Goal: Check status

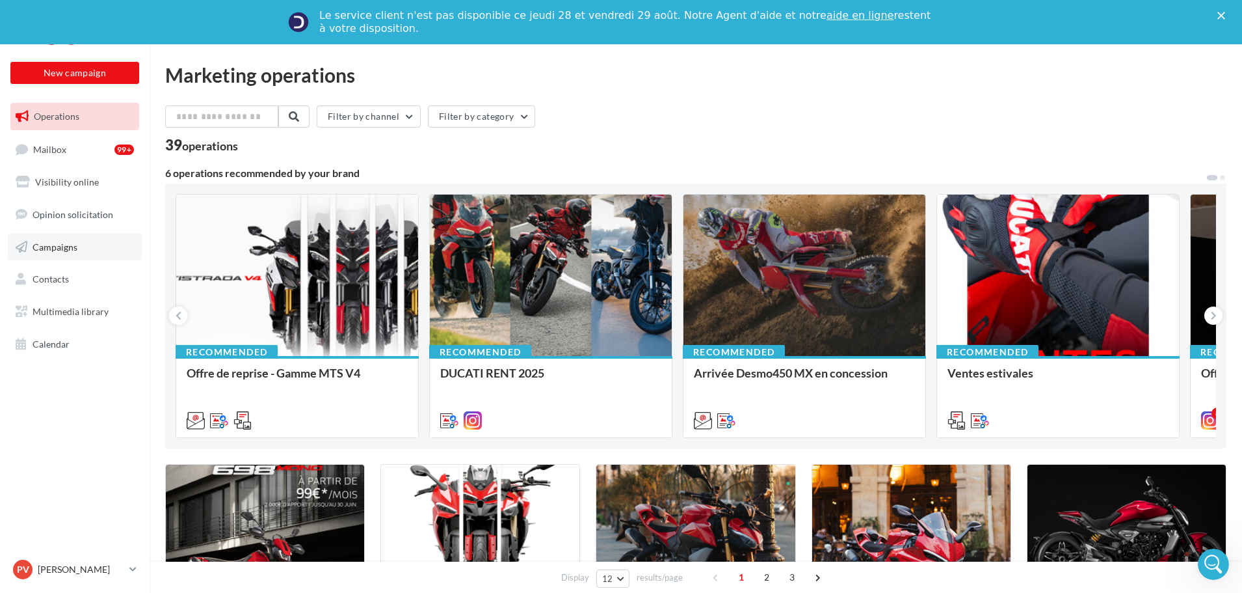
click at [47, 245] on span "Campaigns" at bounding box center [55, 246] width 45 height 11
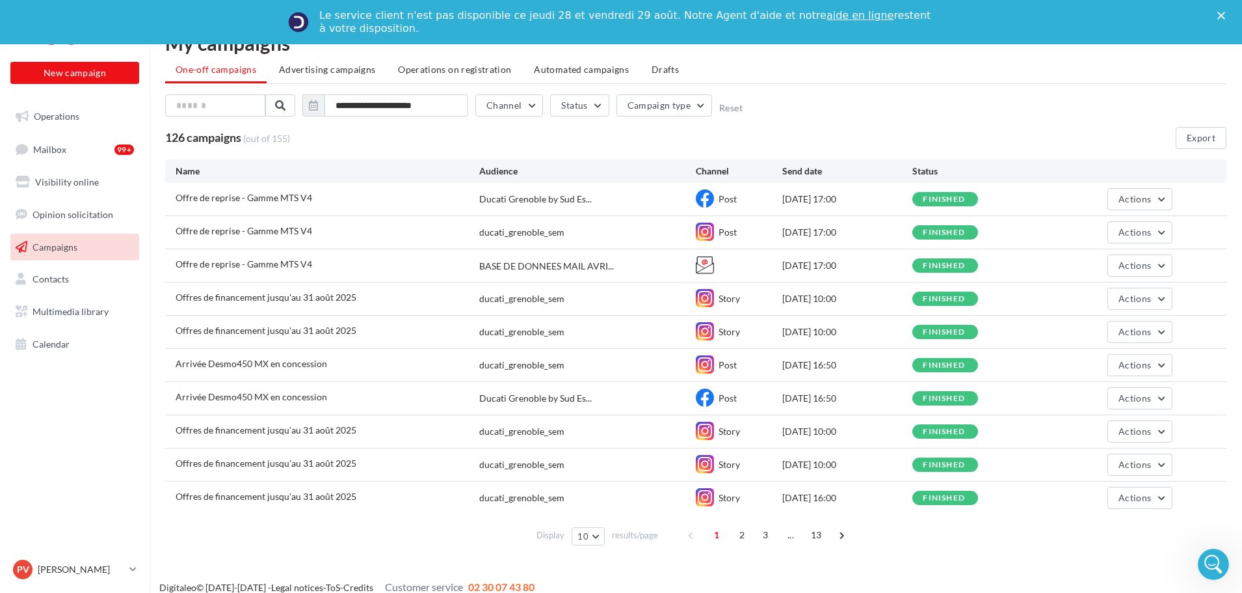
scroll to position [46, 0]
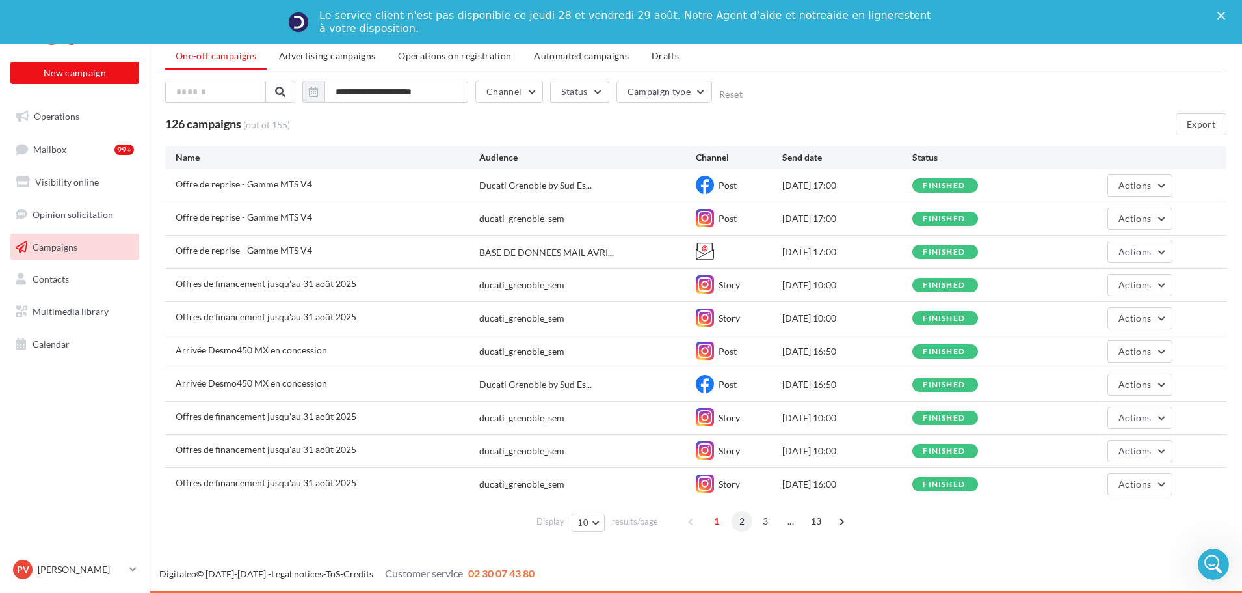
click at [739, 522] on span "2" at bounding box center [742, 521] width 21 height 21
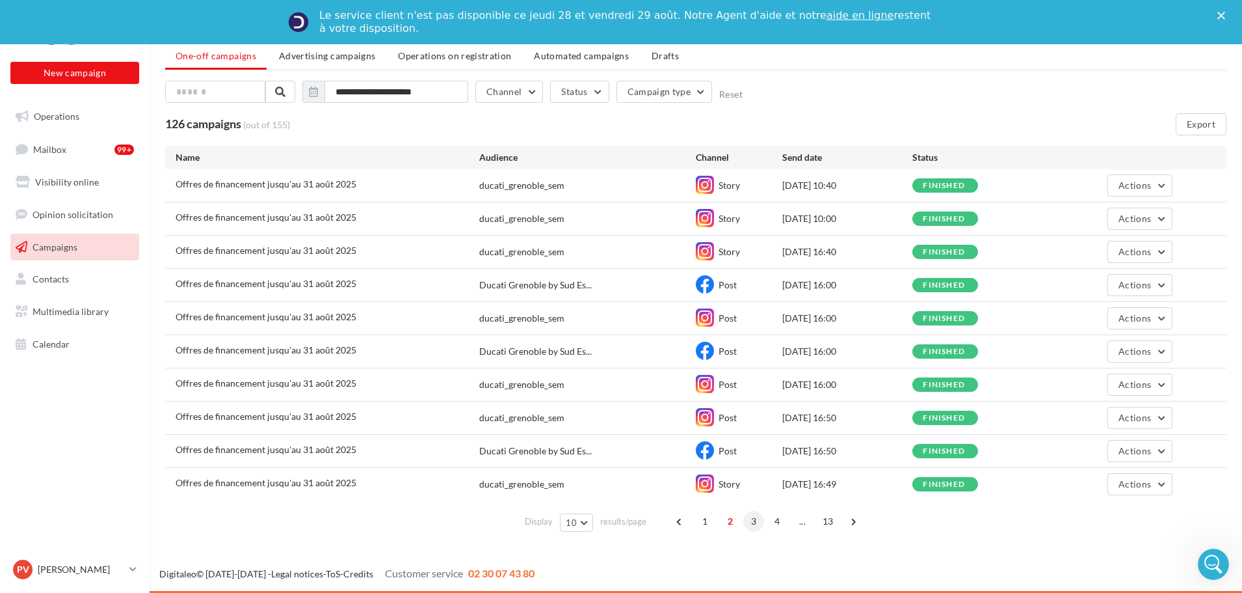
click at [752, 517] on span "3" at bounding box center [753, 521] width 21 height 21
click at [767, 520] on span "4" at bounding box center [765, 521] width 21 height 21
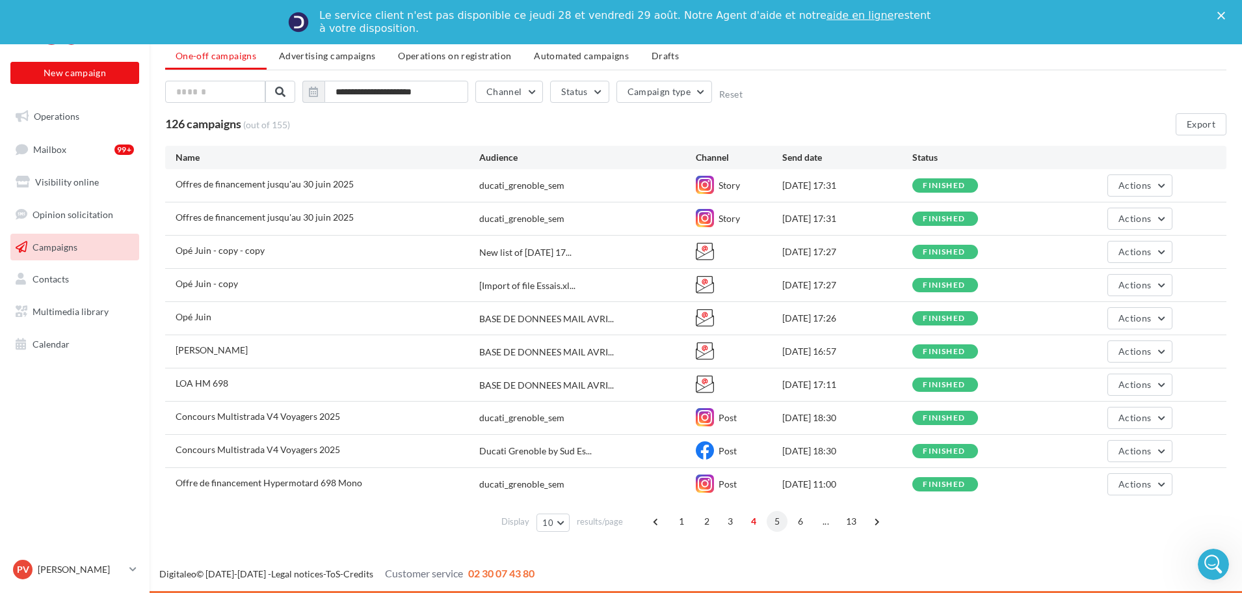
click at [773, 518] on span "5" at bounding box center [777, 521] width 21 height 21
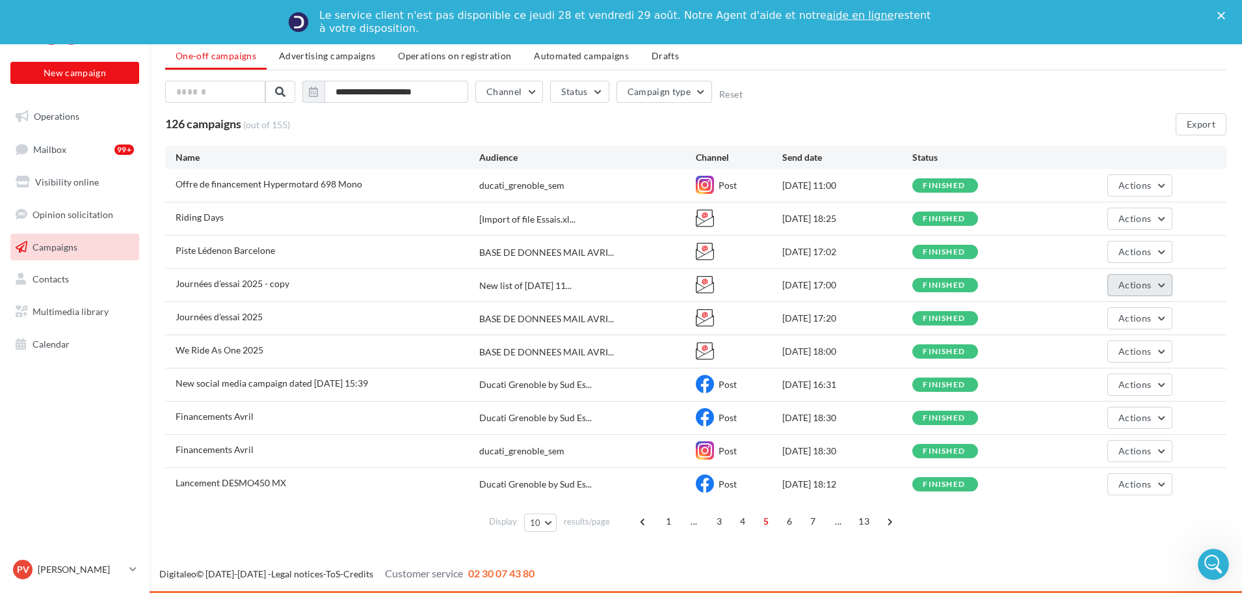
click at [1141, 286] on span "Actions" at bounding box center [1135, 284] width 33 height 11
click at [1121, 301] on button "View results" at bounding box center [1104, 316] width 135 height 34
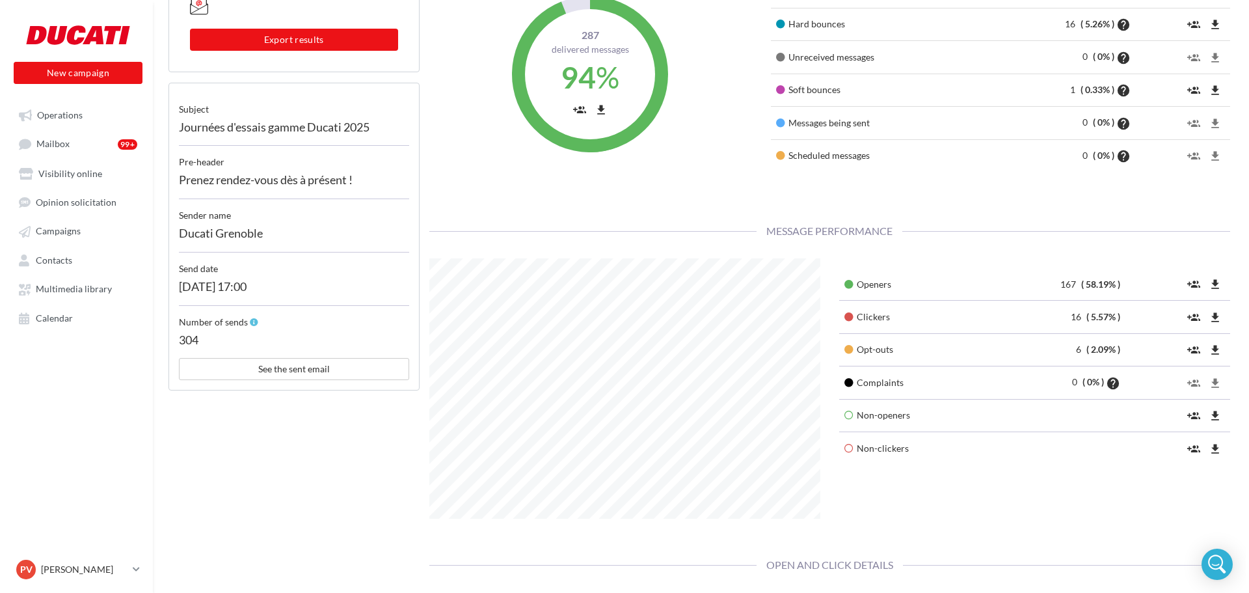
scroll to position [325, 0]
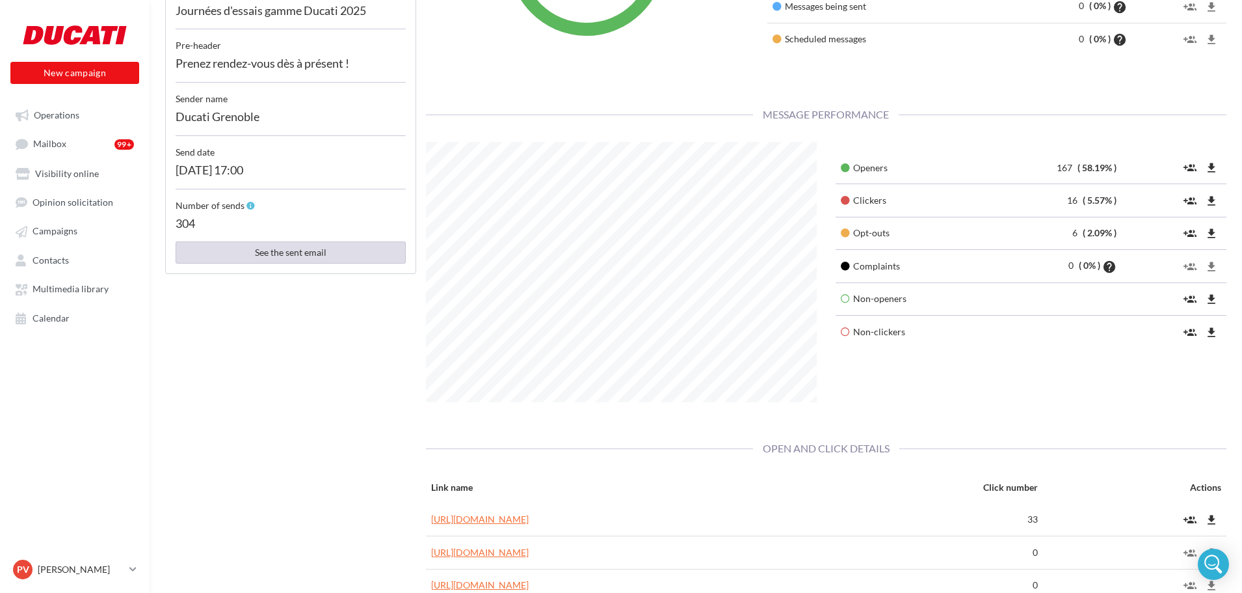
click at [311, 259] on button "See the sent email" at bounding box center [291, 252] width 230 height 22
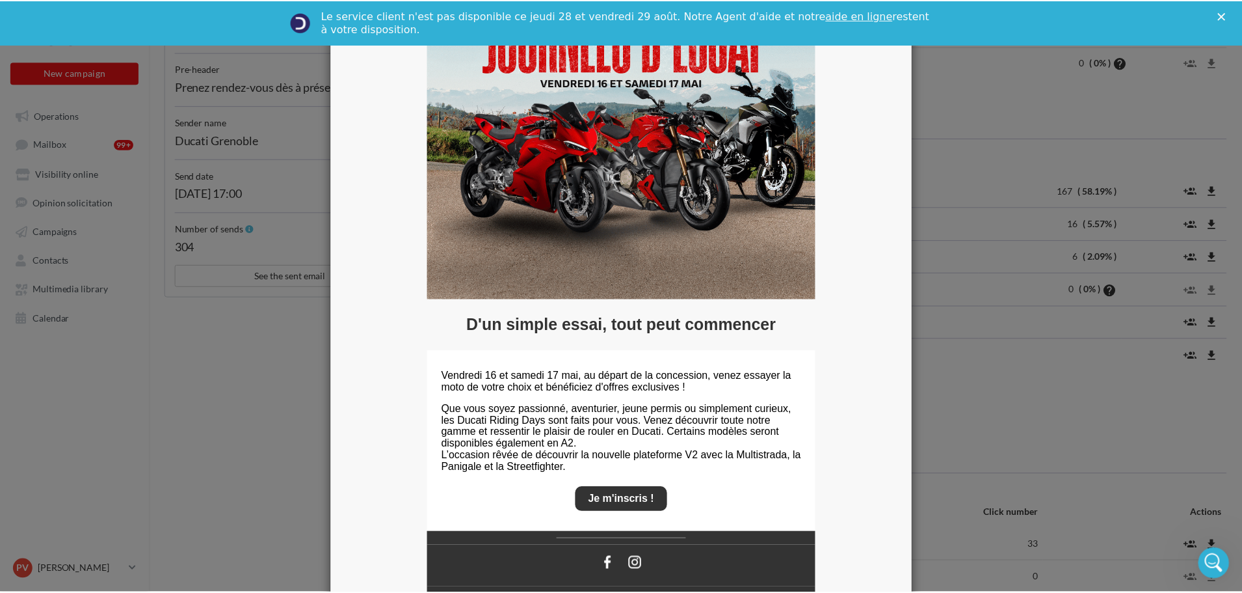
scroll to position [0, 0]
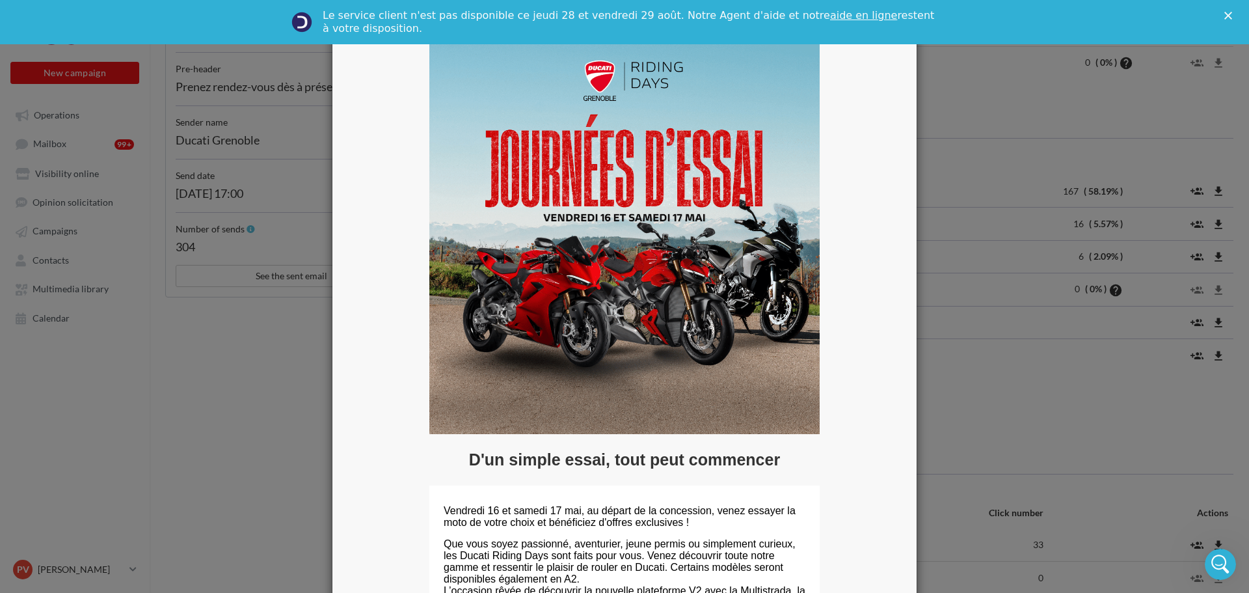
click at [985, 358] on div at bounding box center [624, 296] width 1249 height 593
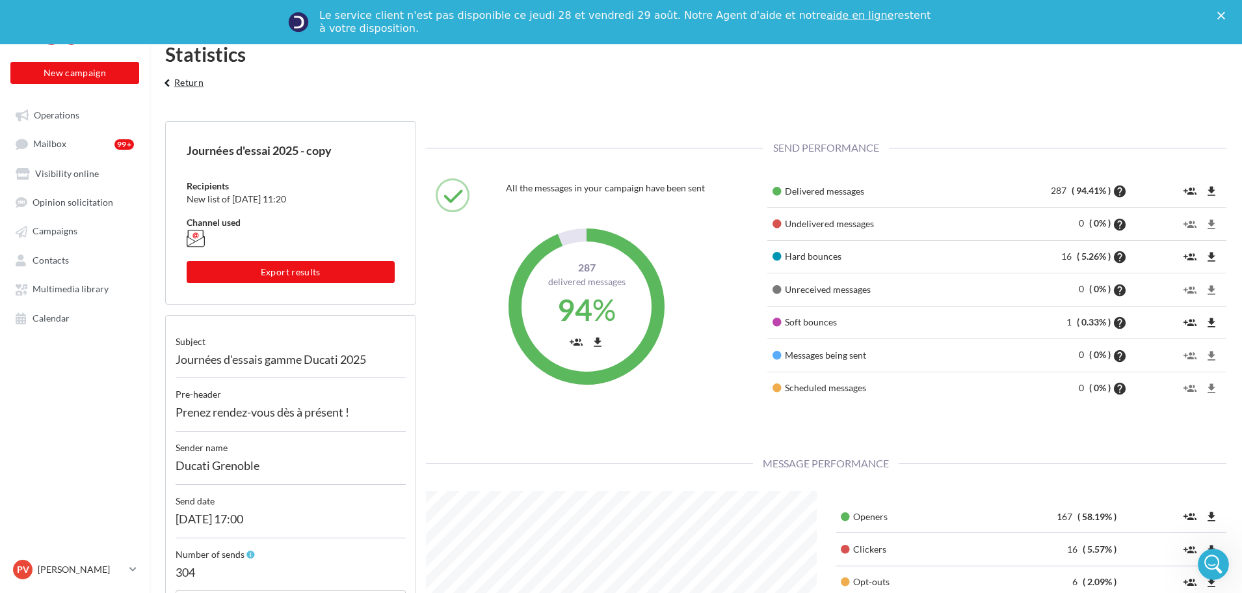
click at [190, 79] on button "keyboard_arrow_left Return" at bounding box center [182, 87] width 54 height 26
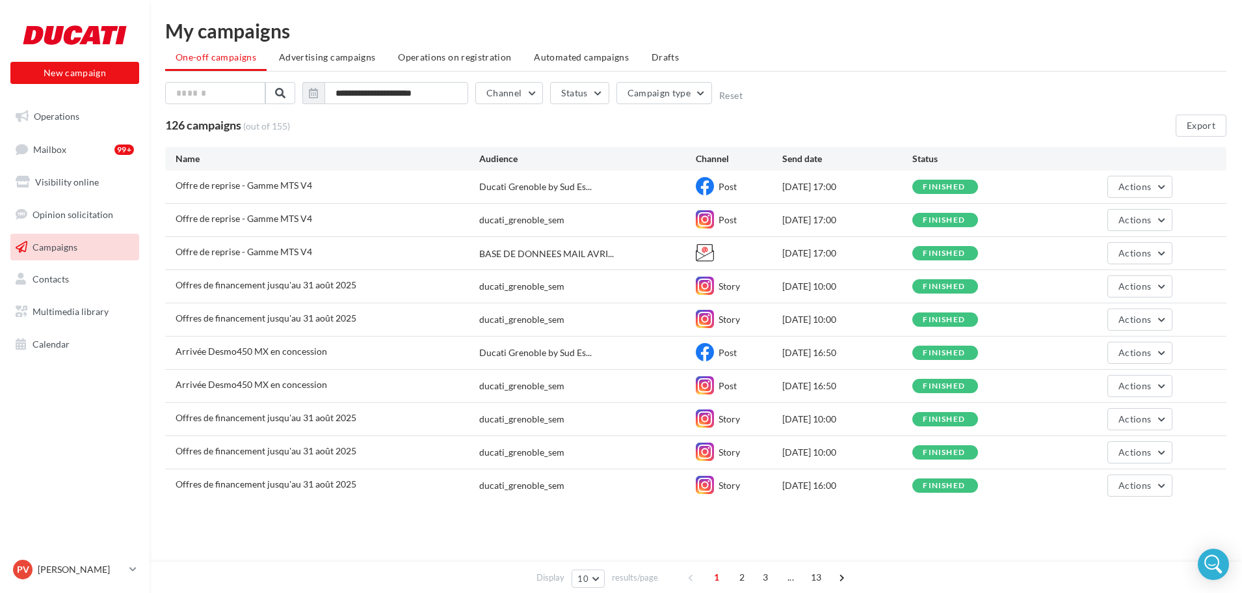
scroll to position [1, 0]
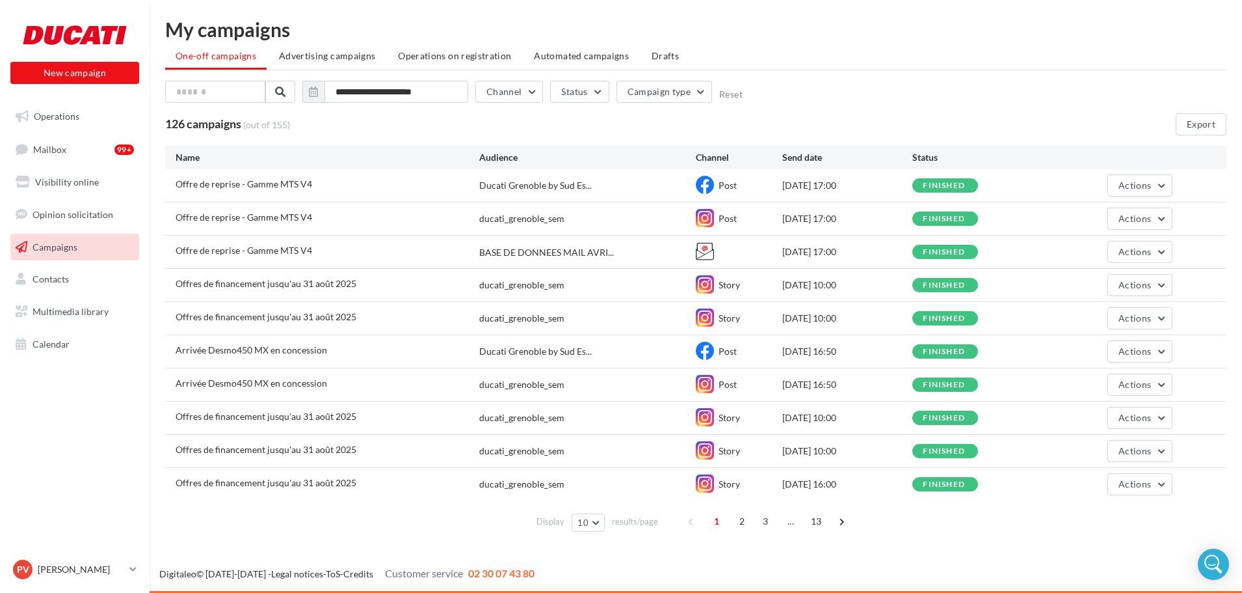
click at [775, 522] on div "1 2 3 ... 13" at bounding box center [768, 521] width 174 height 21
click at [784, 522] on span "..." at bounding box center [790, 521] width 21 height 21
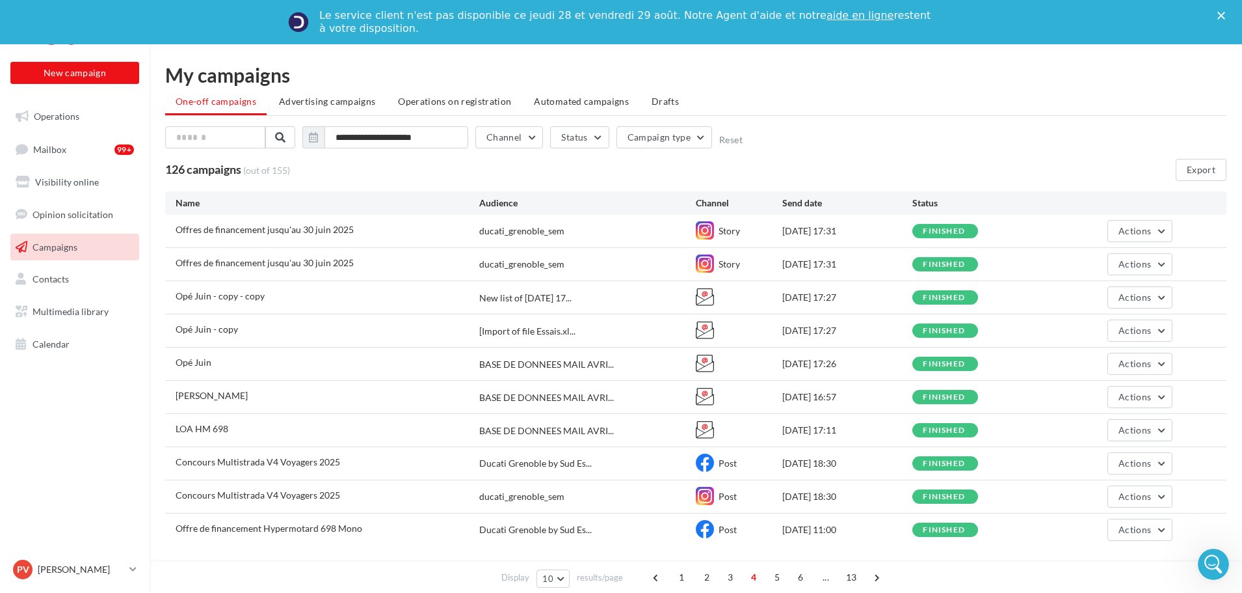
scroll to position [0, 0]
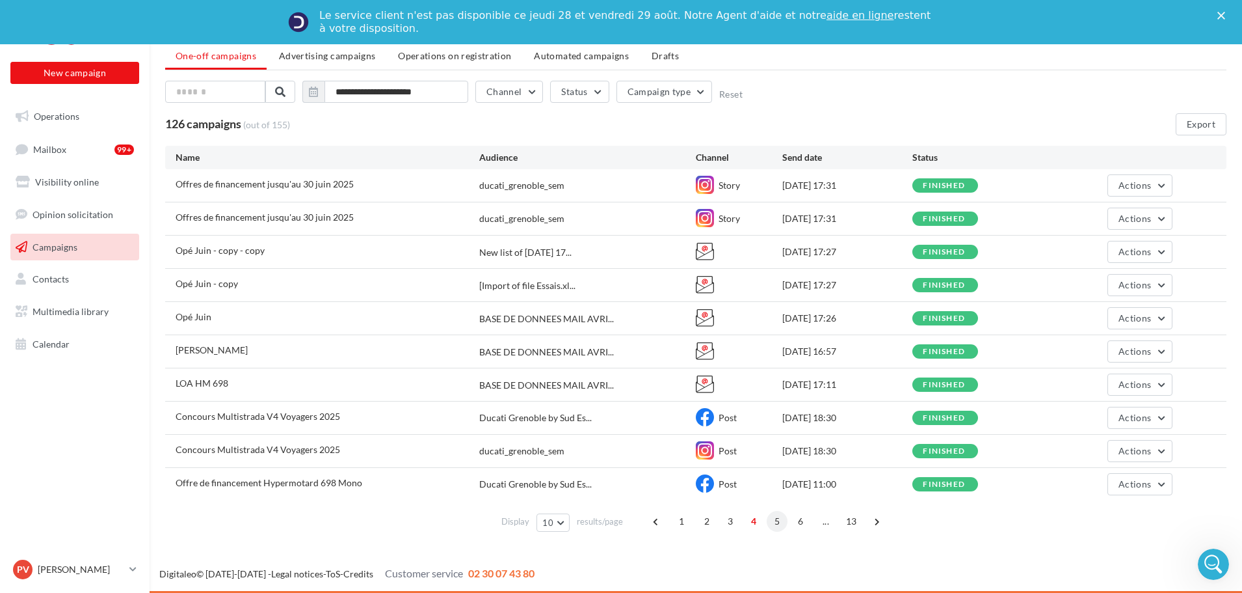
click at [777, 522] on span "5" at bounding box center [777, 521] width 21 height 21
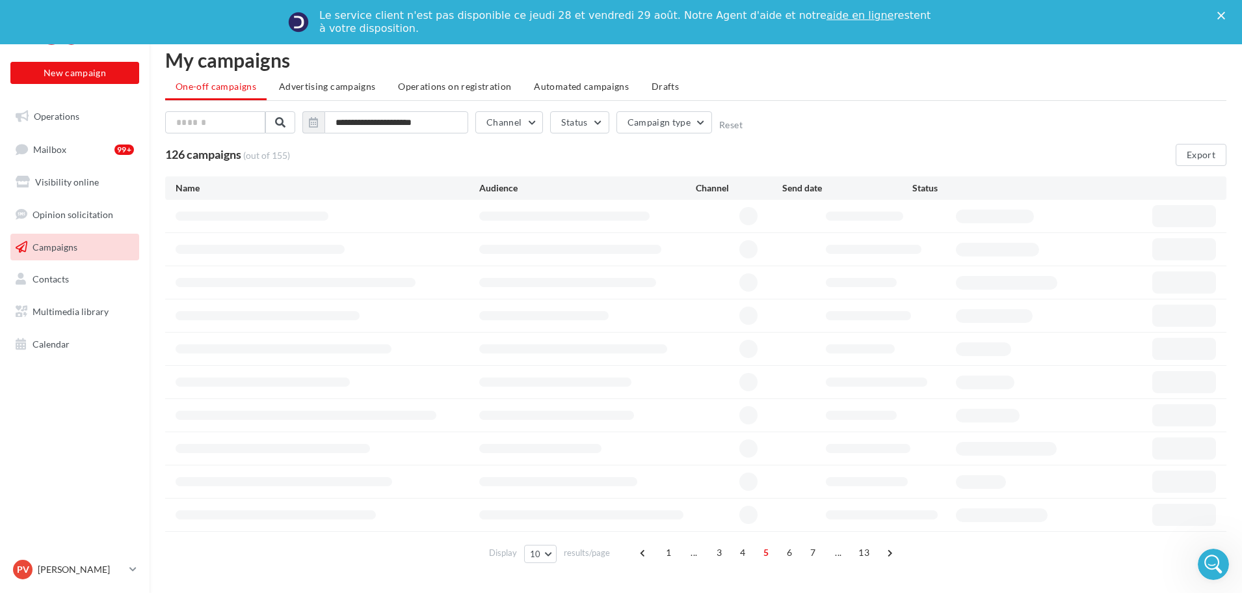
scroll to position [46, 0]
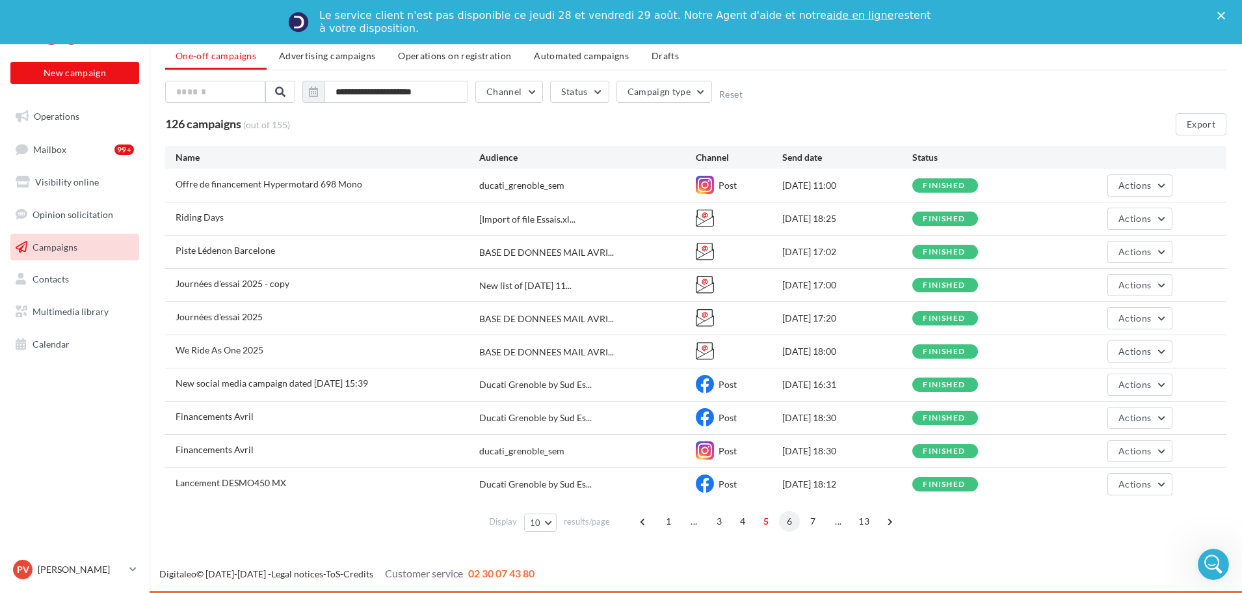
click at [789, 522] on span "6" at bounding box center [789, 521] width 21 height 21
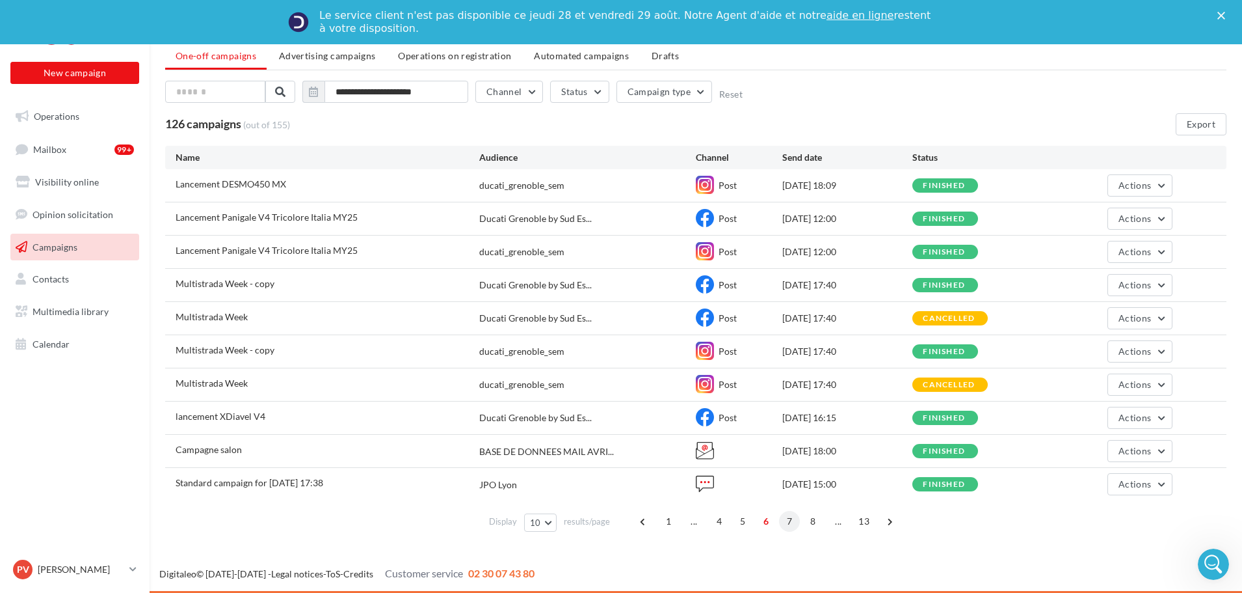
click at [792, 522] on span "7" at bounding box center [789, 521] width 21 height 21
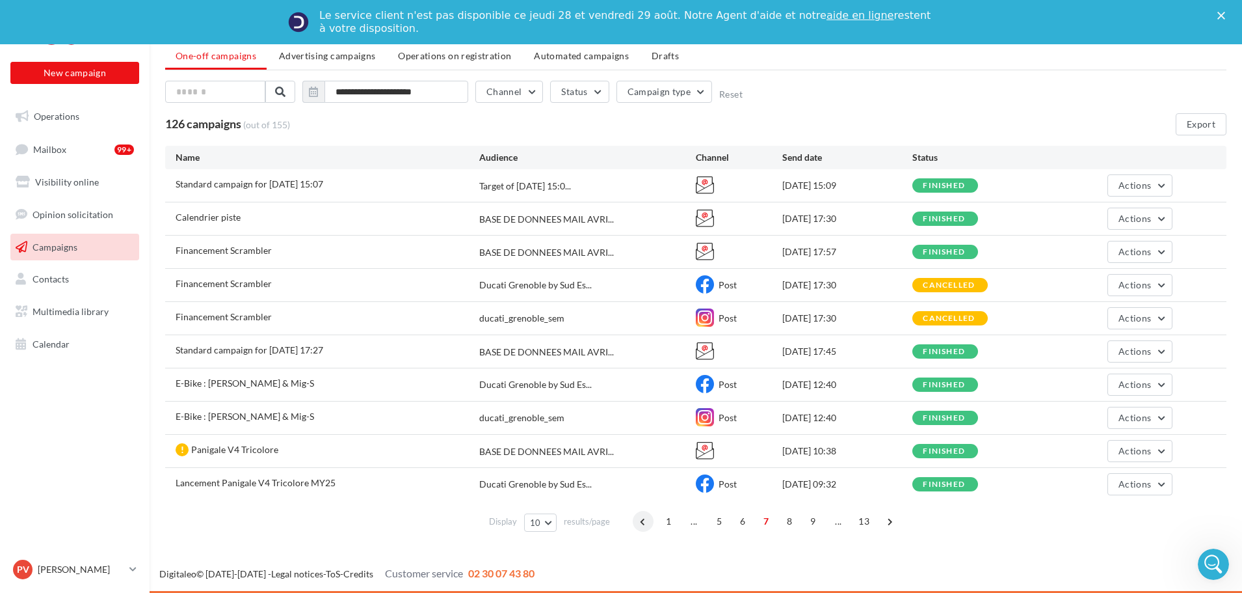
click at [641, 522] on span at bounding box center [643, 521] width 21 height 21
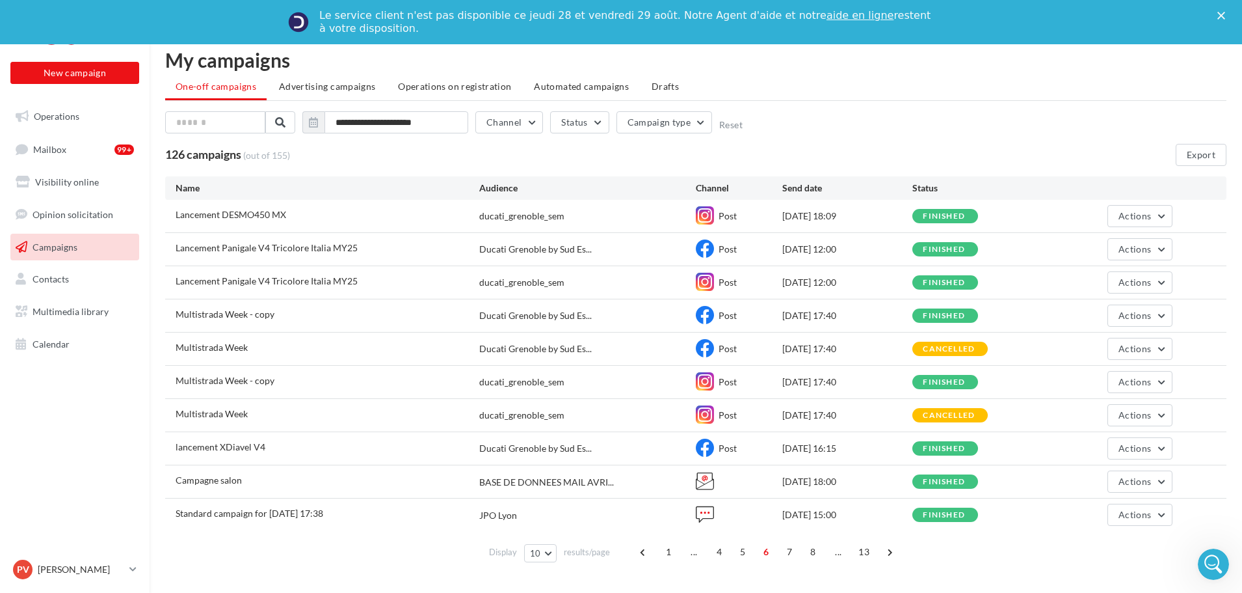
scroll to position [0, 0]
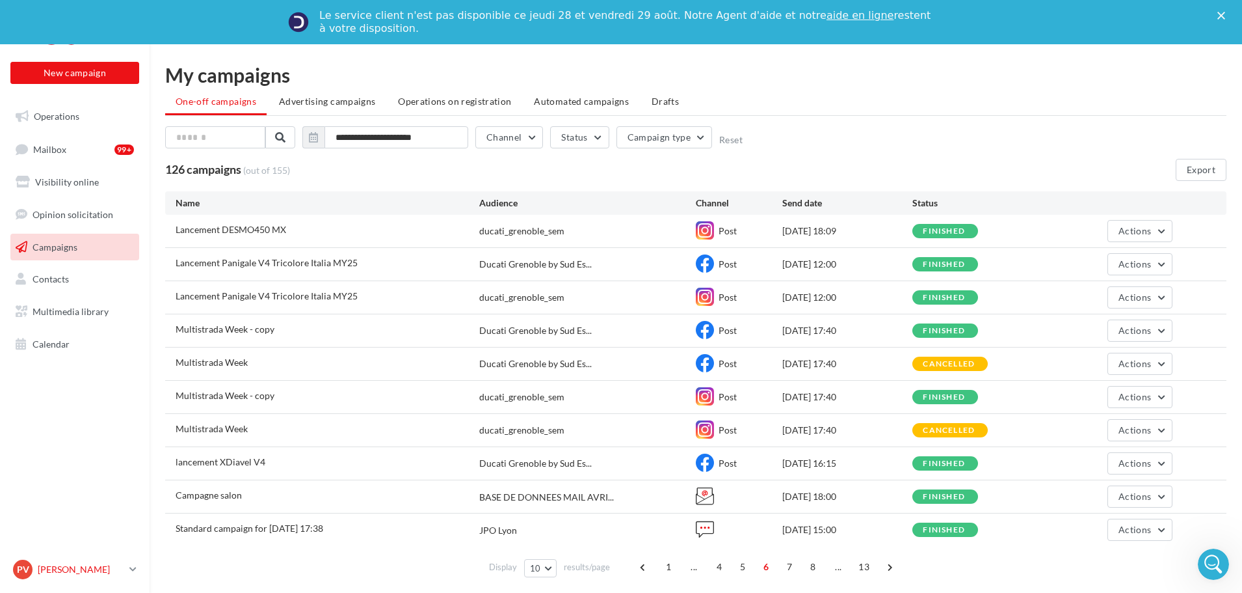
click at [81, 566] on p "[PERSON_NAME]" at bounding box center [81, 569] width 87 height 13
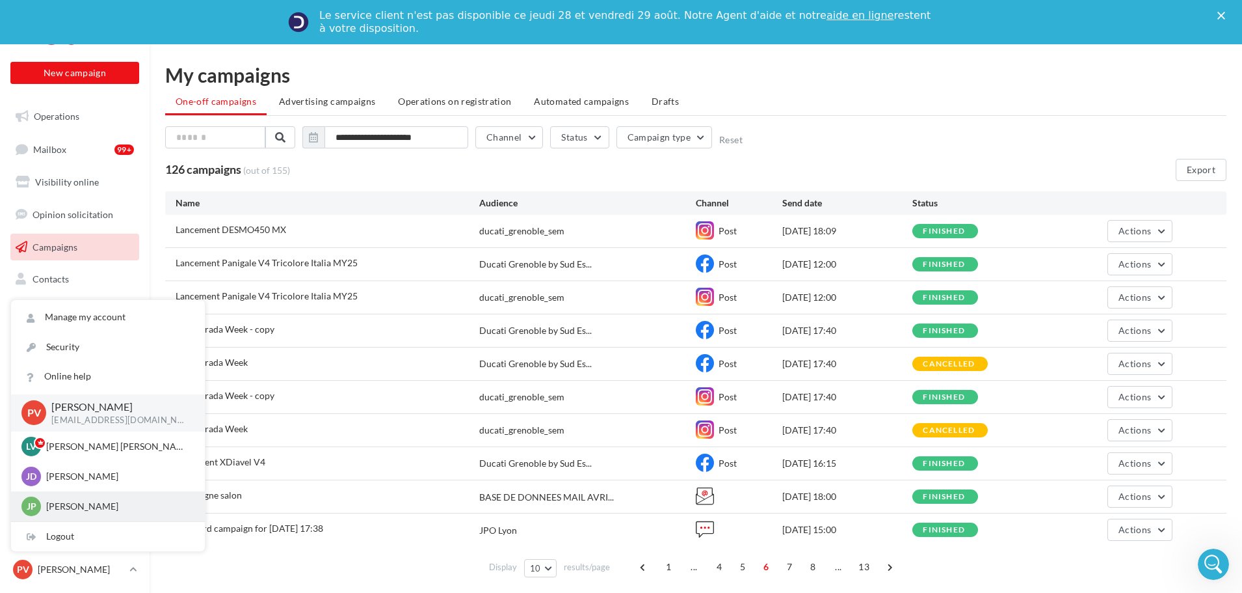
click at [72, 510] on p "Jean-Patrick VACHE" at bounding box center [117, 506] width 143 height 13
